Goal: Task Accomplishment & Management: Use online tool/utility

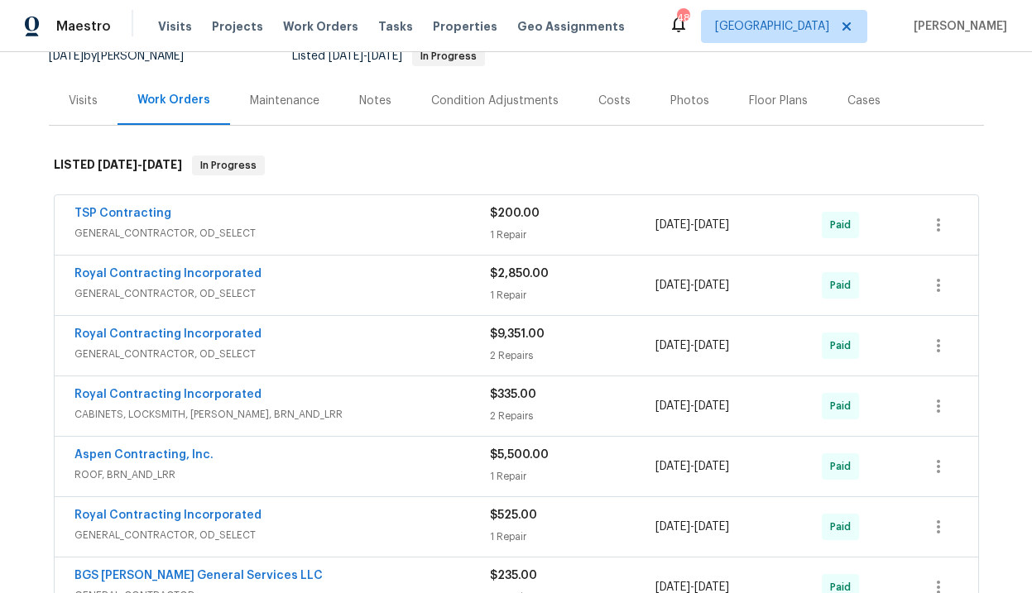
scroll to position [188, 0]
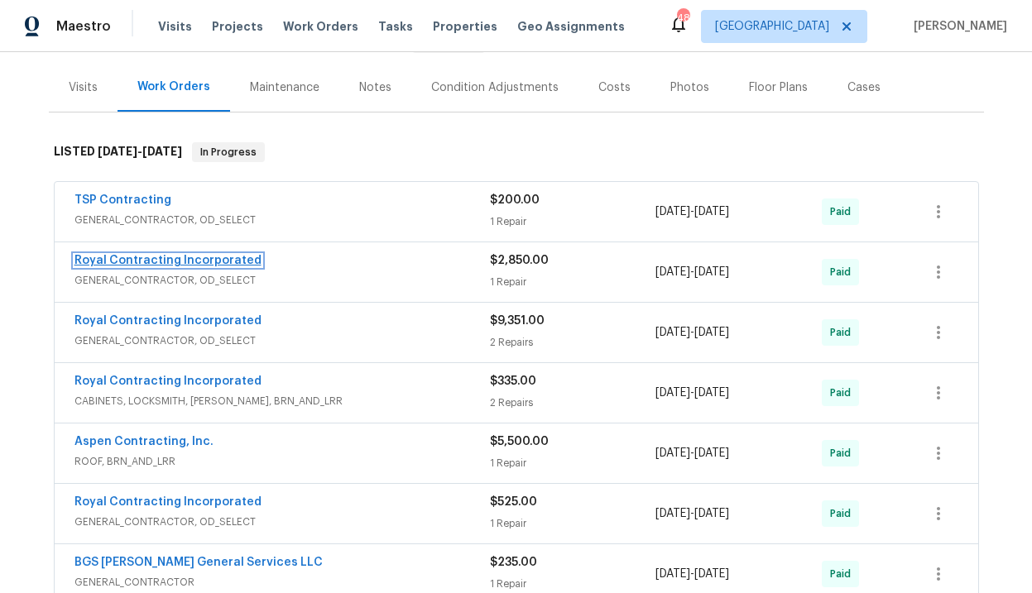
click at [208, 262] on link "Royal Contracting Incorporated" at bounding box center [167, 261] width 187 height 12
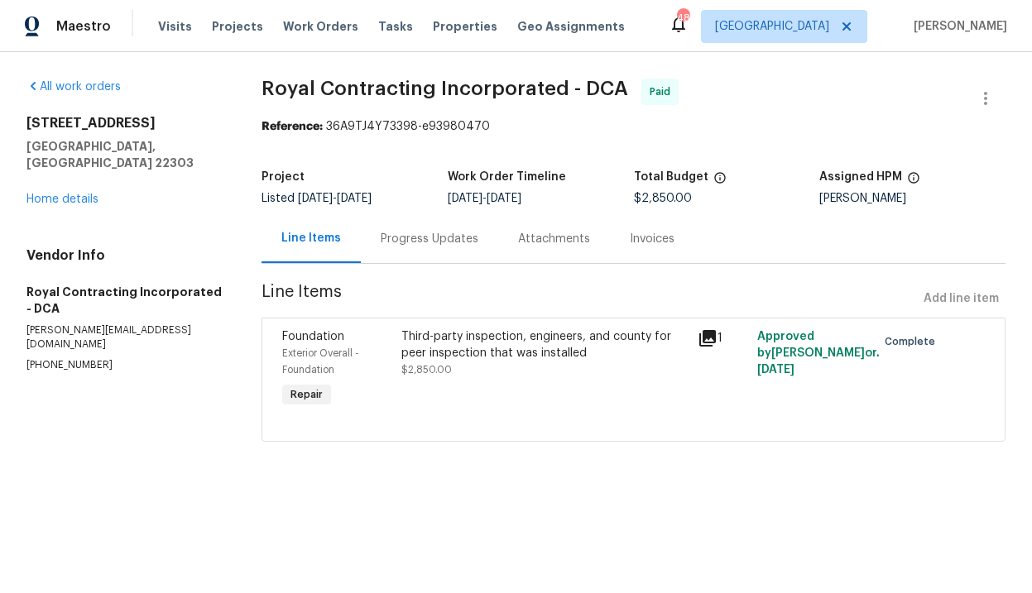
click at [707, 342] on icon at bounding box center [707, 338] width 17 height 17
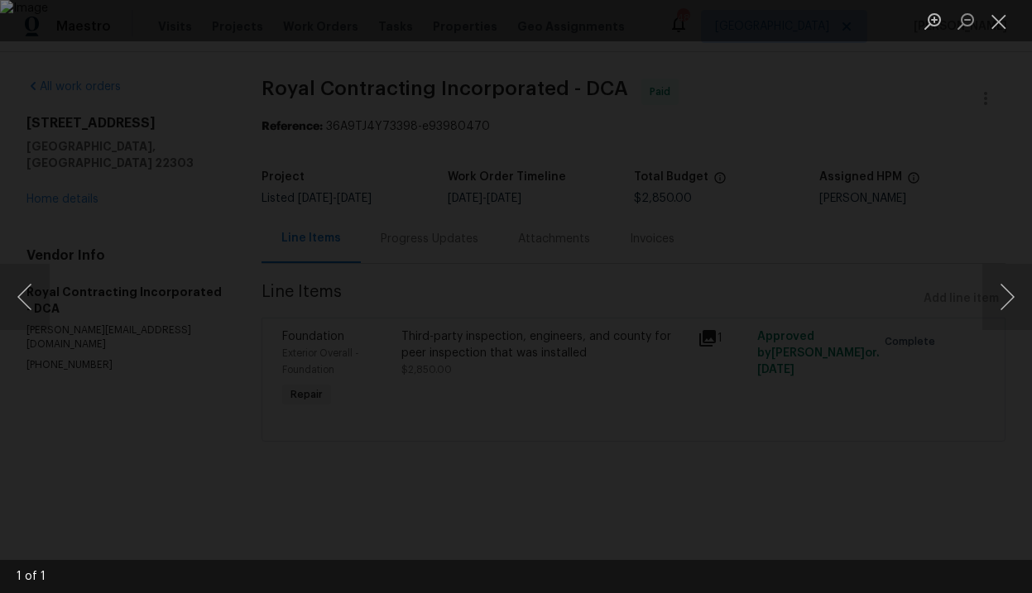
click at [886, 274] on div "Lightbox" at bounding box center [516, 296] width 1032 height 593
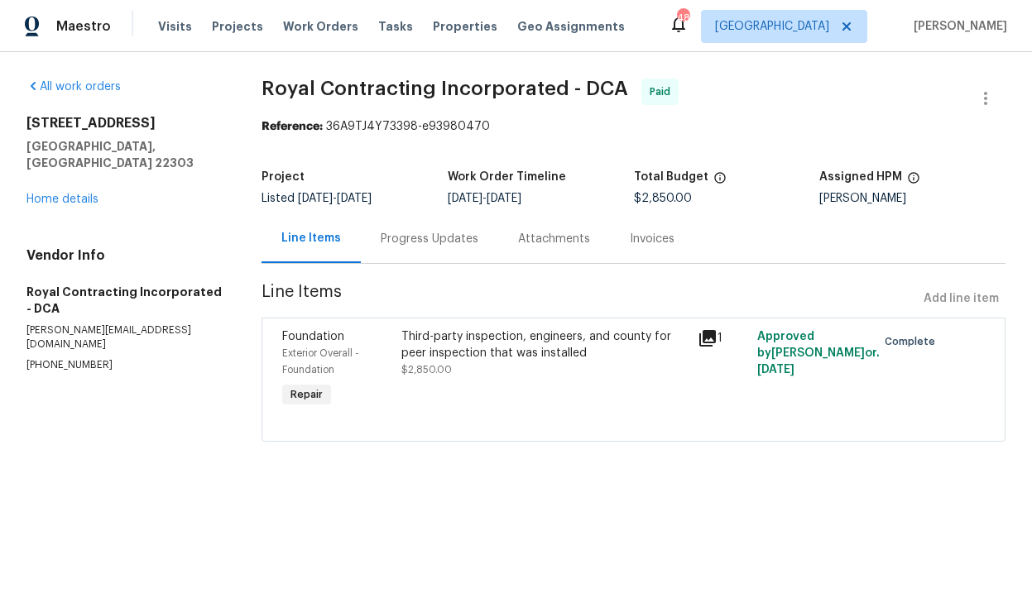
click at [637, 237] on div "Invoices" at bounding box center [652, 239] width 45 height 17
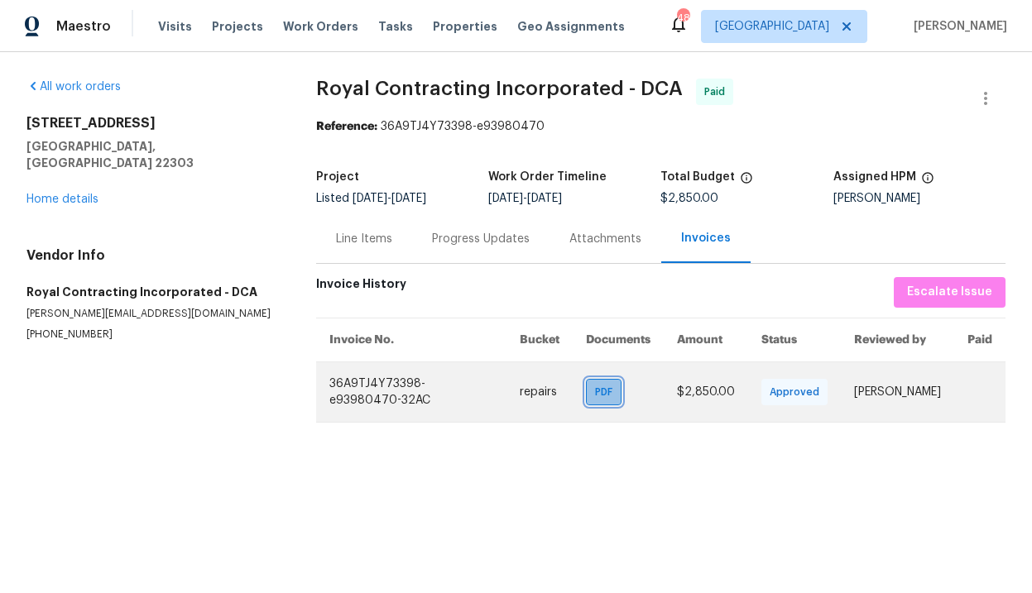
click at [599, 397] on span "PDF" at bounding box center [607, 392] width 24 height 17
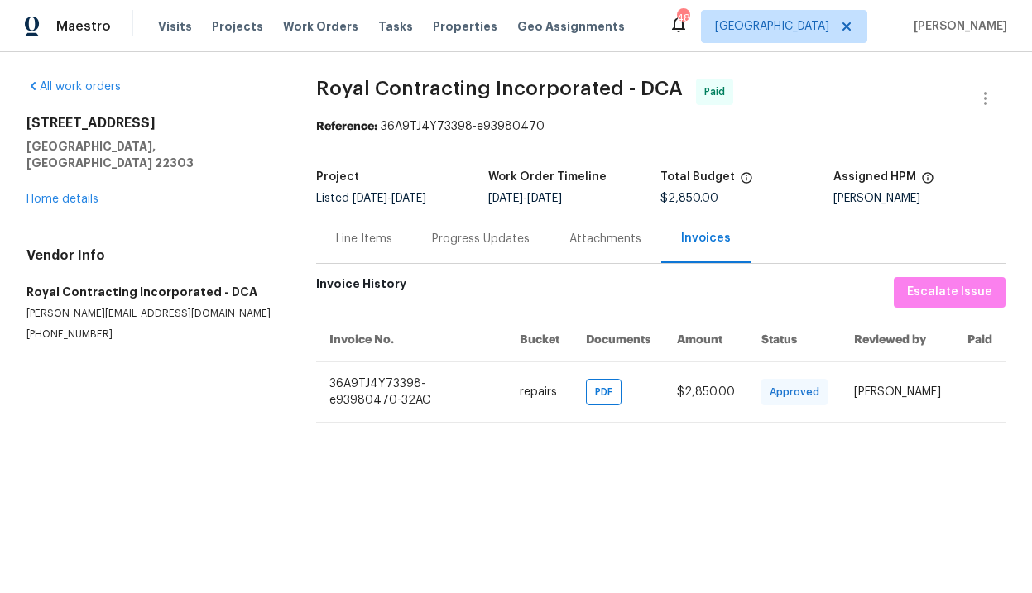
click at [364, 244] on div "Line Items" at bounding box center [364, 239] width 56 height 17
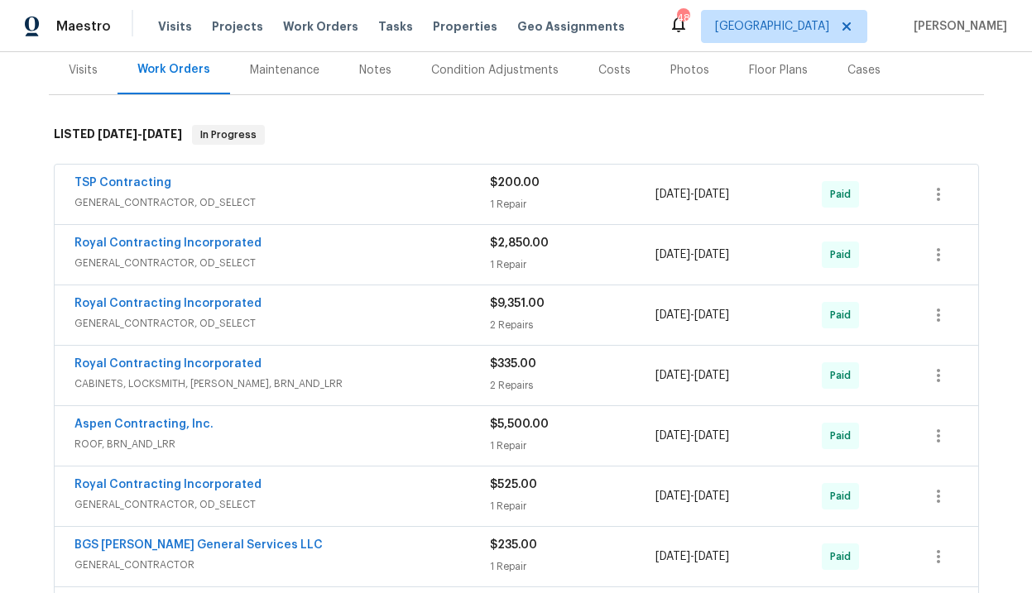
scroll to position [209, 0]
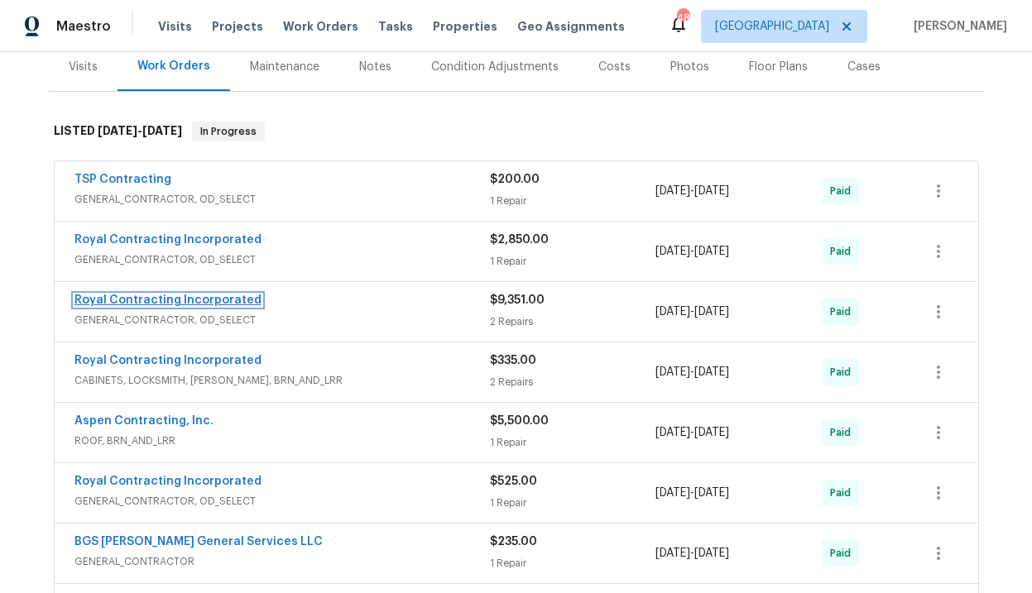
click at [137, 300] on link "Royal Contracting Incorporated" at bounding box center [167, 301] width 187 height 12
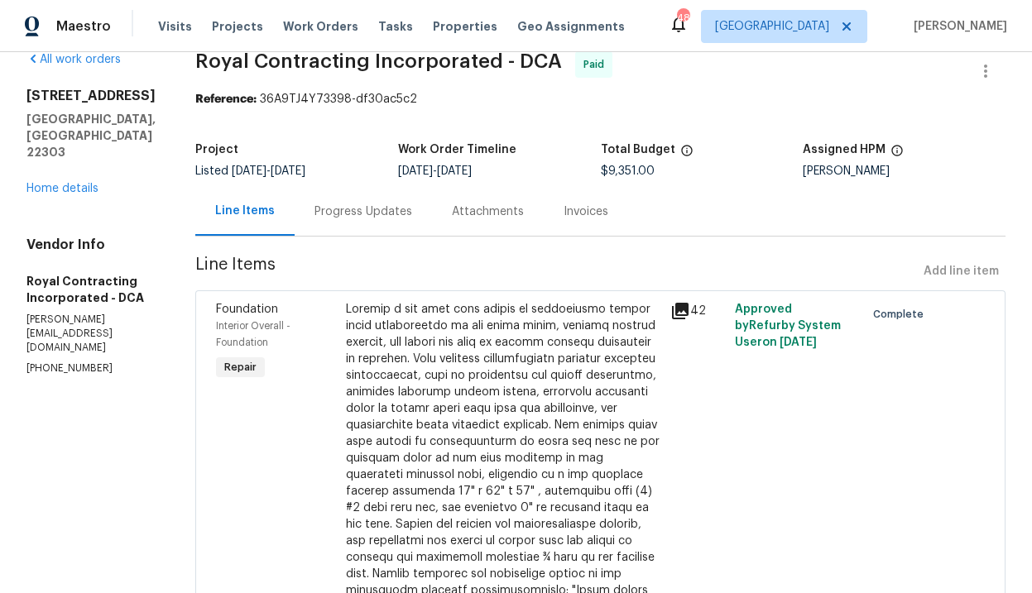
scroll to position [26, 0]
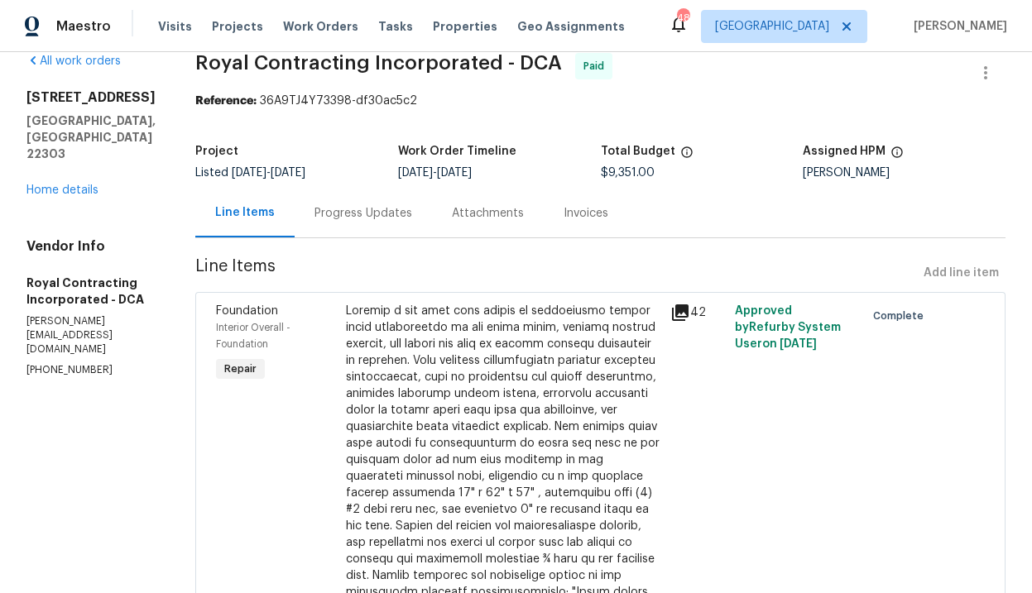
click at [497, 213] on div "Attachments" at bounding box center [488, 213] width 72 height 17
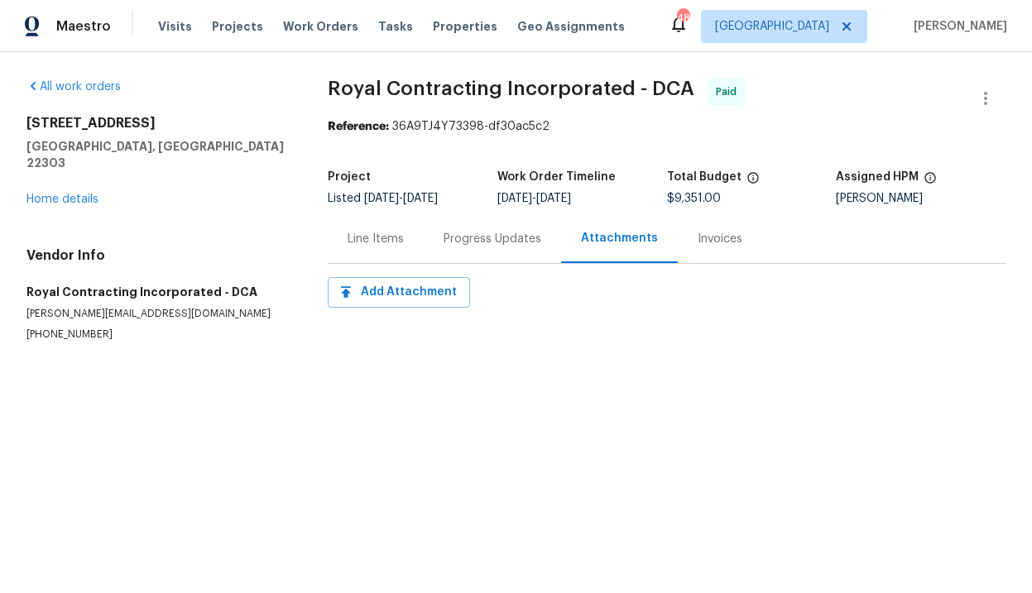
click at [698, 239] on div "Invoices" at bounding box center [720, 239] width 45 height 17
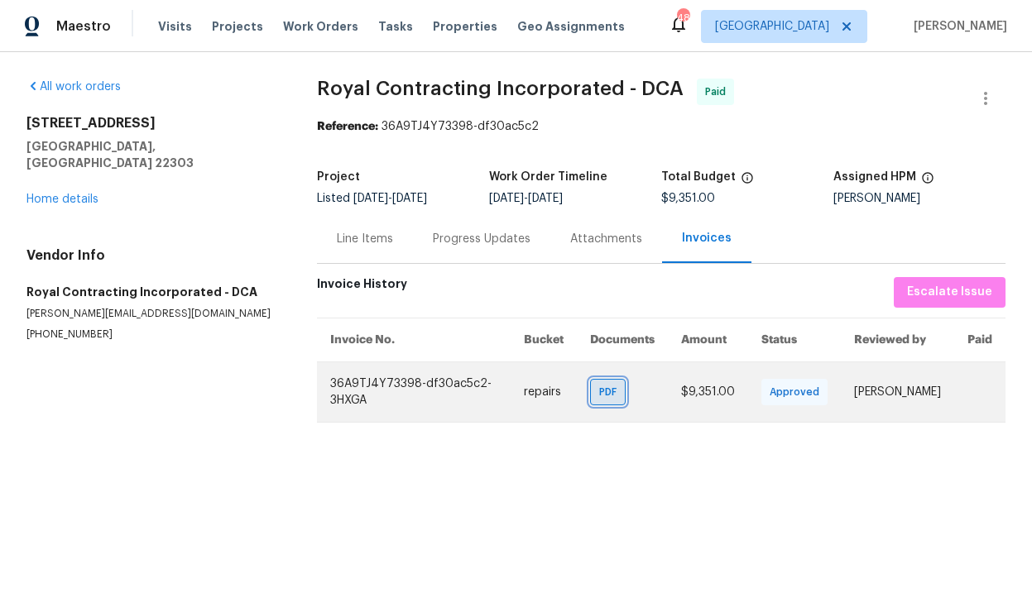
click at [600, 395] on span "PDF" at bounding box center [611, 392] width 24 height 17
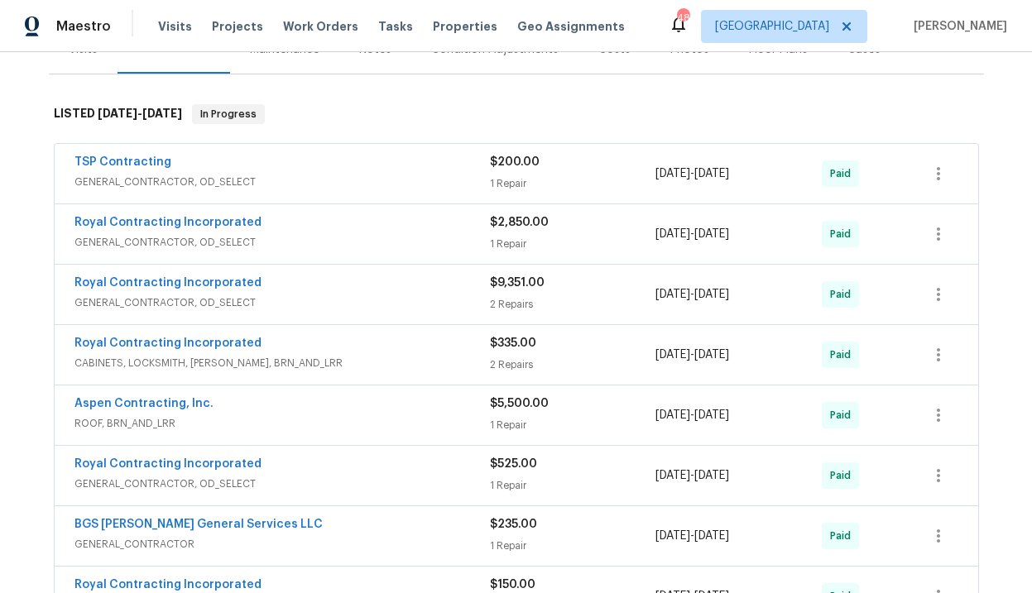
scroll to position [229, 0]
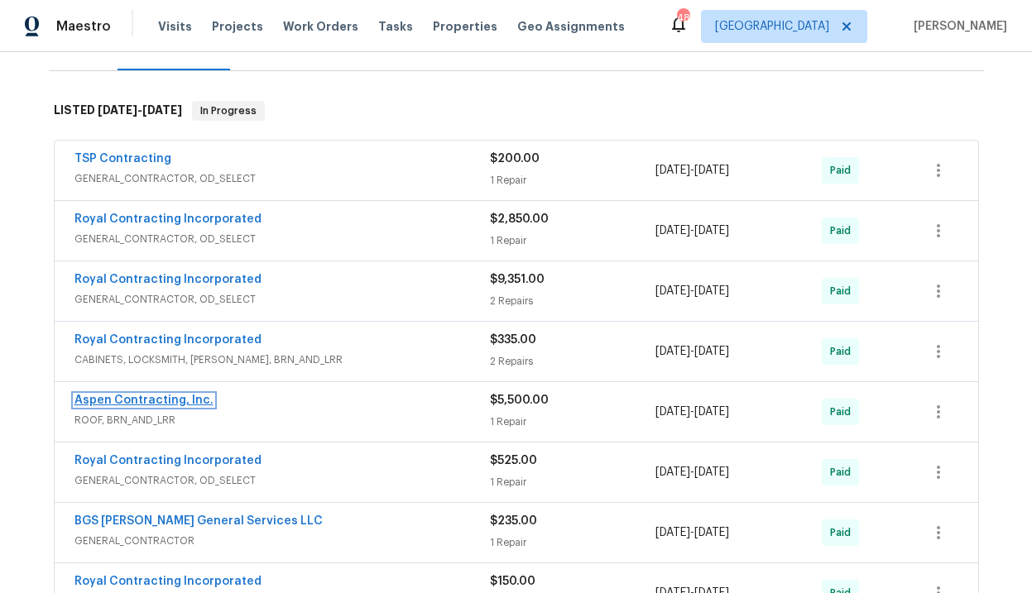
click at [147, 404] on link "Aspen Contracting, Inc." at bounding box center [143, 401] width 139 height 12
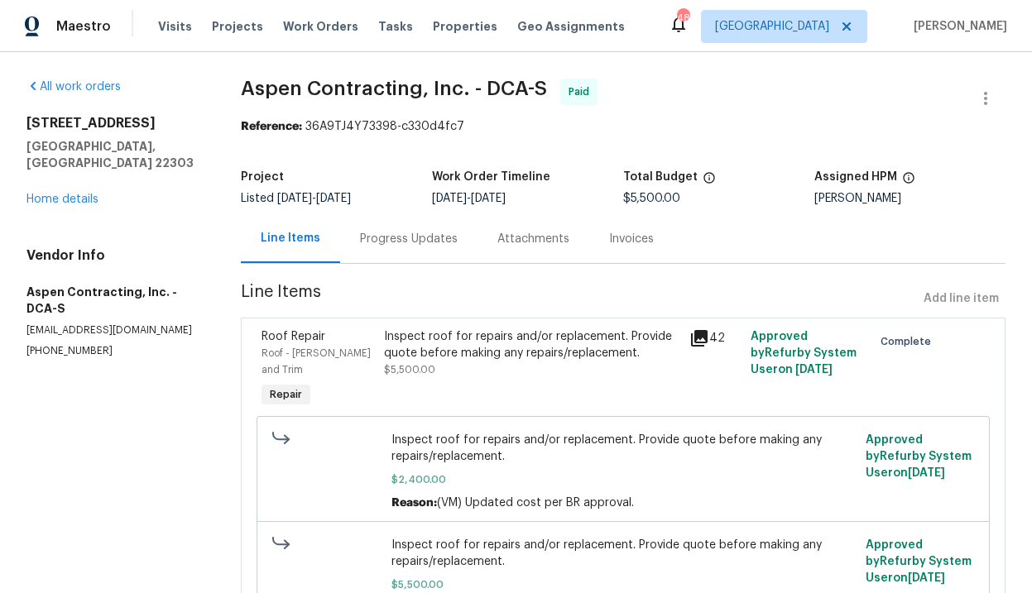
click at [627, 241] on div "Invoices" at bounding box center [631, 239] width 45 height 17
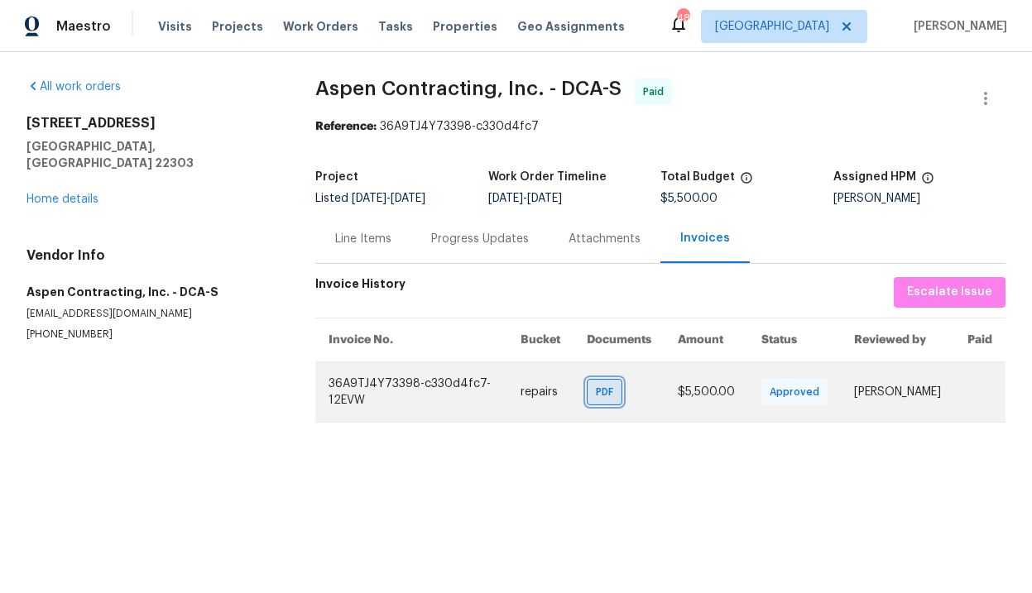
click at [620, 401] on span "PDF" at bounding box center [608, 392] width 24 height 17
